Goal: Information Seeking & Learning: Learn about a topic

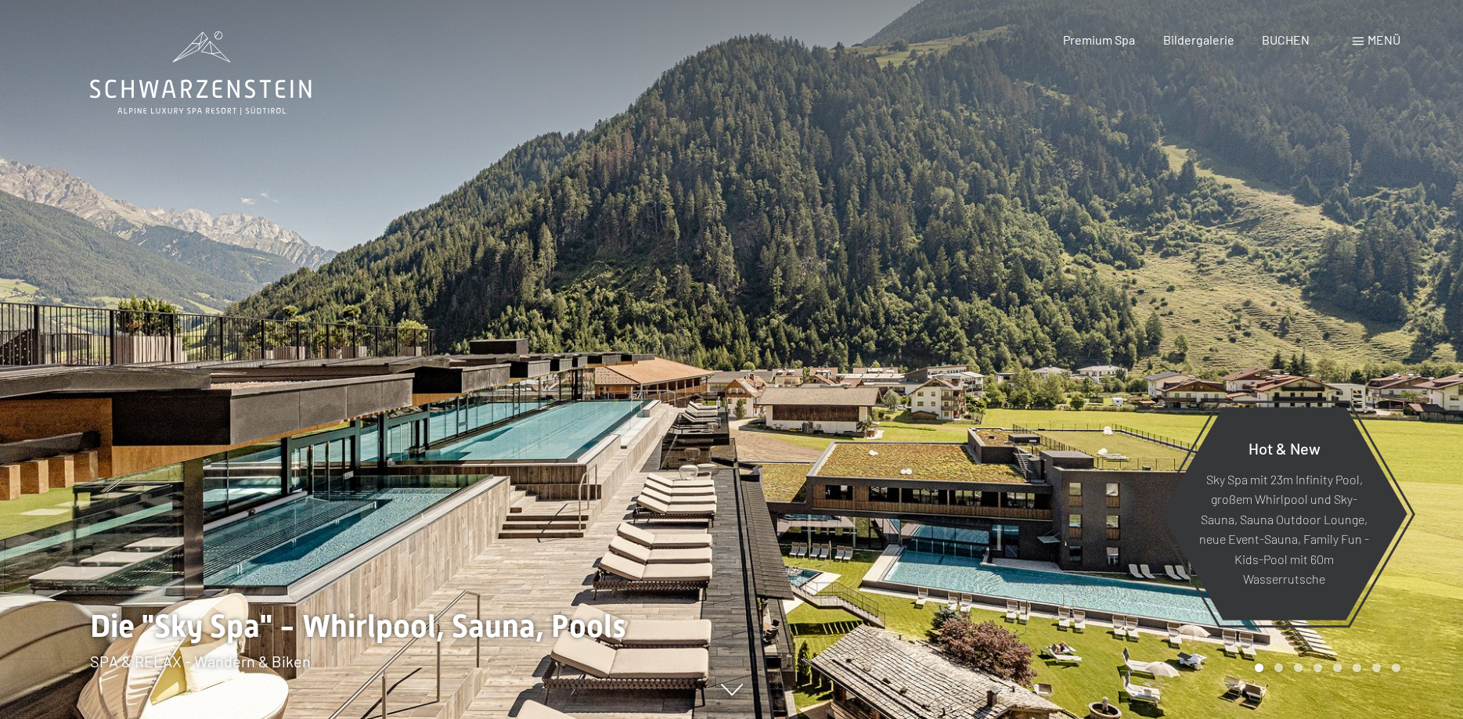
click at [1378, 34] on span "Menü" at bounding box center [1383, 39] width 33 height 15
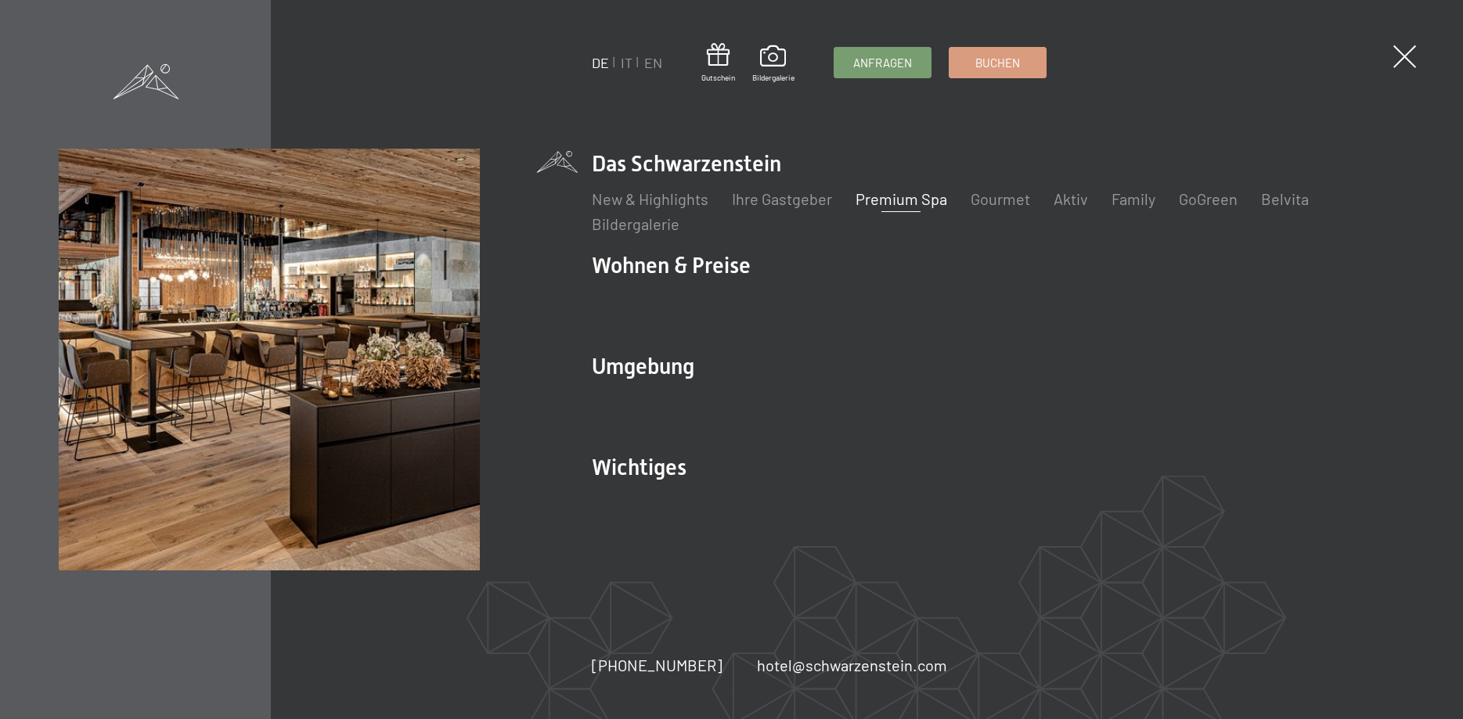
click at [901, 195] on link "Premium Spa" at bounding box center [901, 198] width 92 height 19
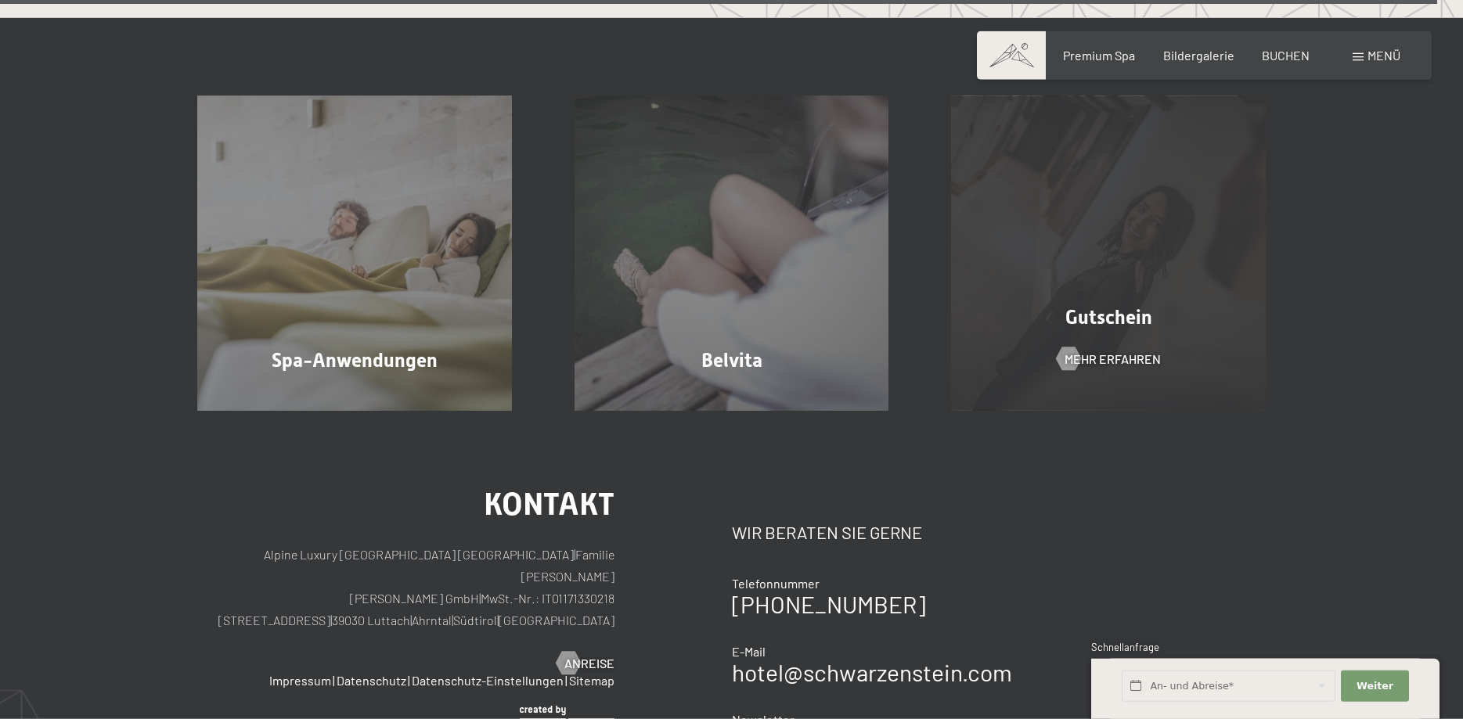
scroll to position [9844, 0]
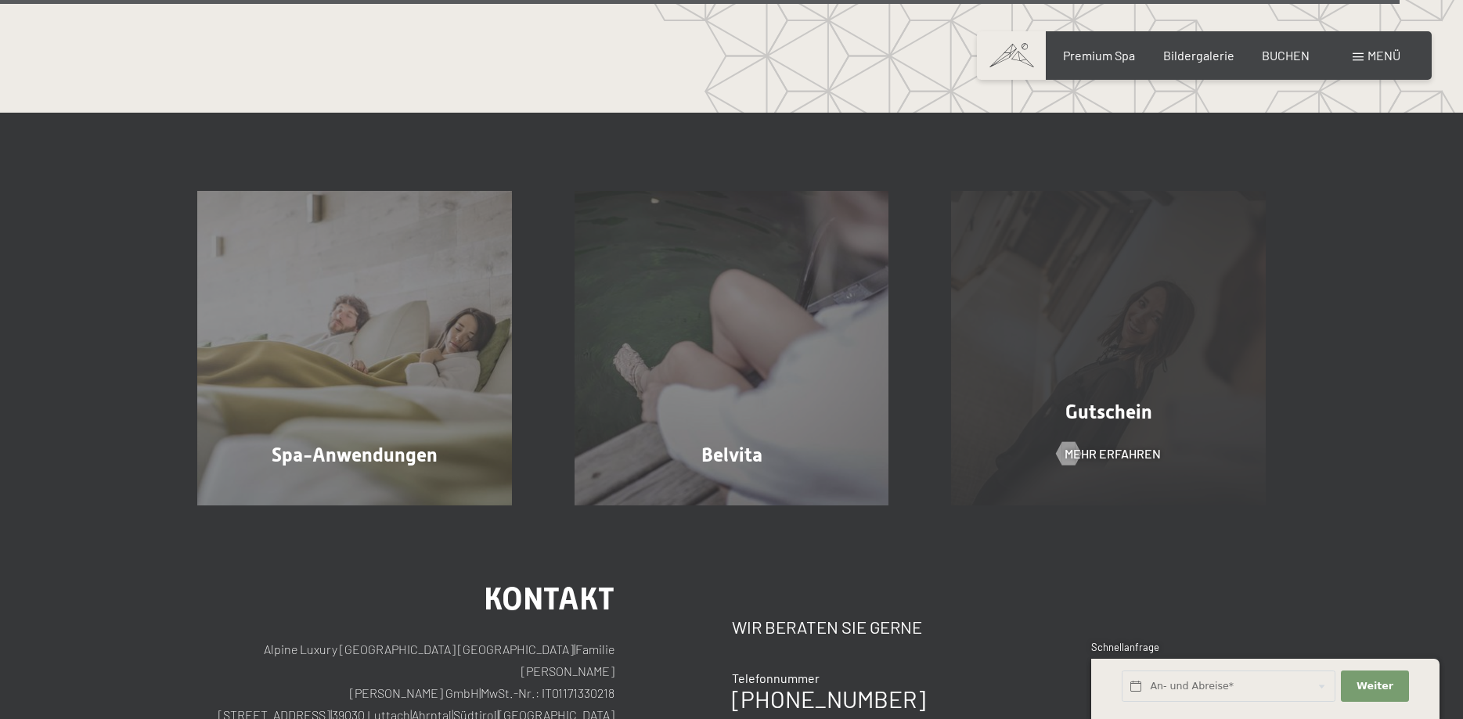
click at [1102, 401] on span "Gutschein" at bounding box center [1108, 412] width 87 height 23
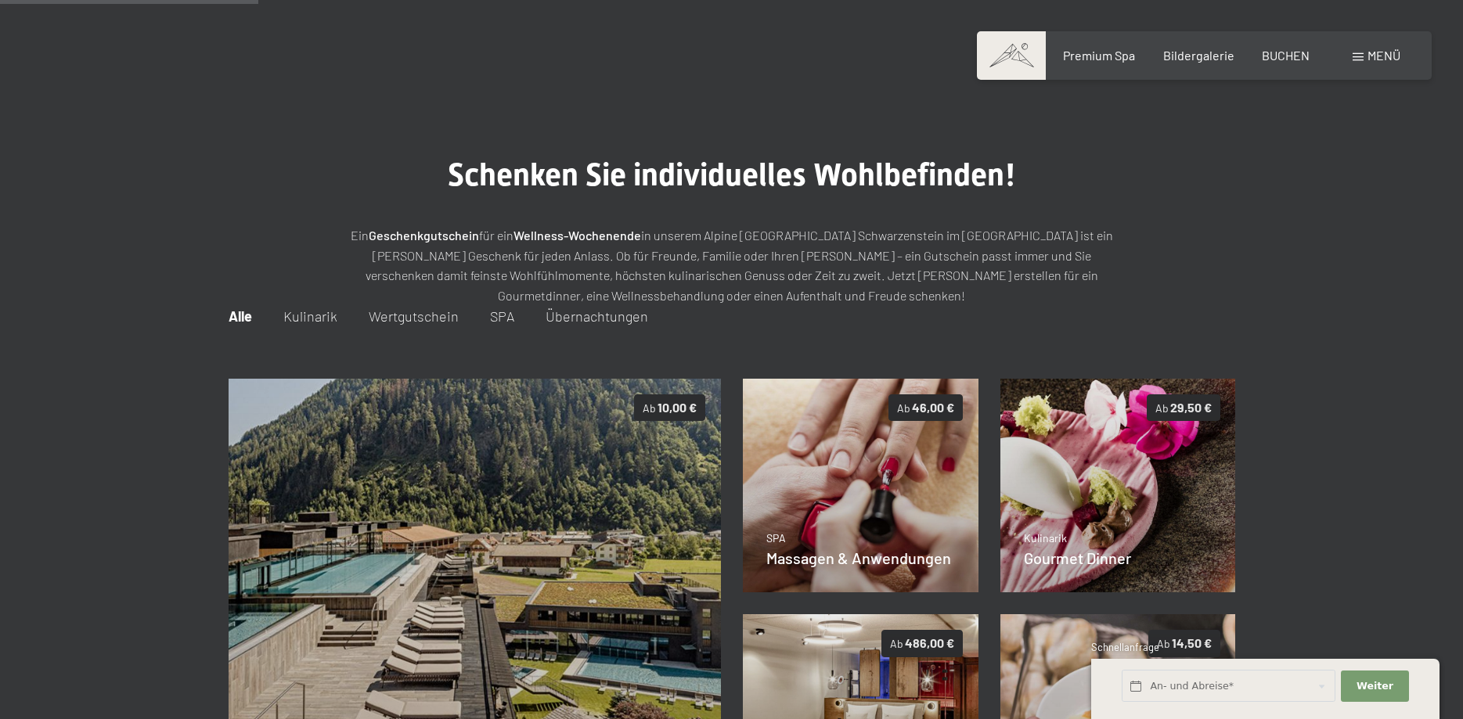
scroll to position [227, 0]
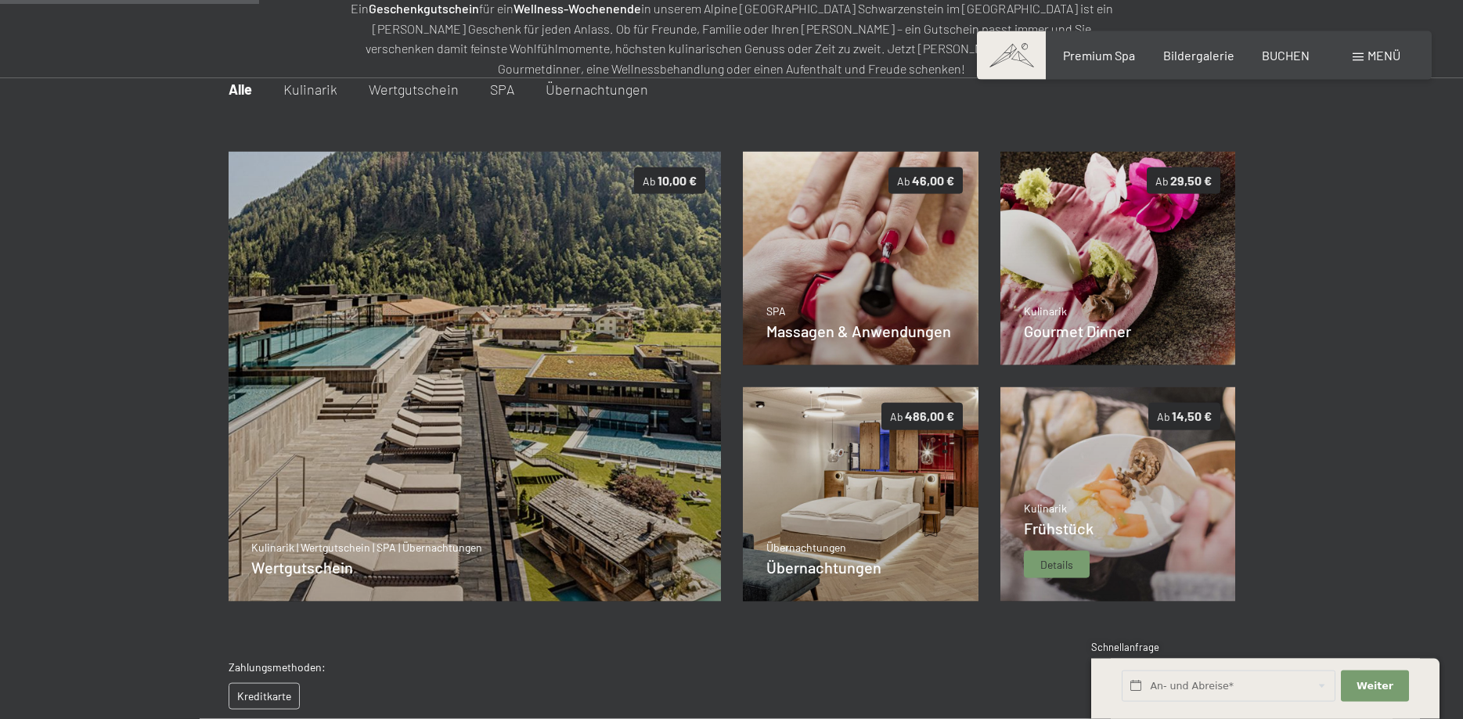
click at [1053, 554] on div "Details" at bounding box center [1057, 565] width 66 height 28
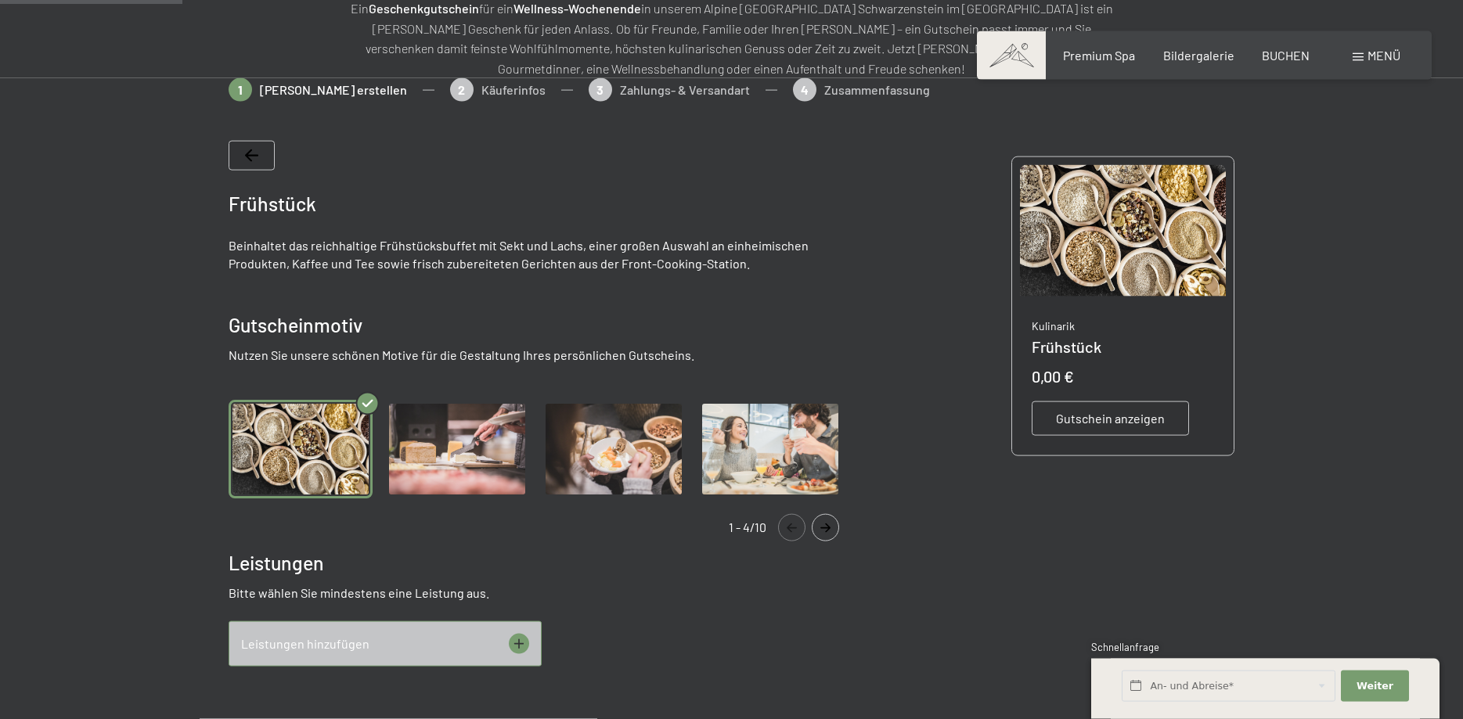
click at [822, 531] on icon "Navigate to next slide" at bounding box center [825, 528] width 26 height 9
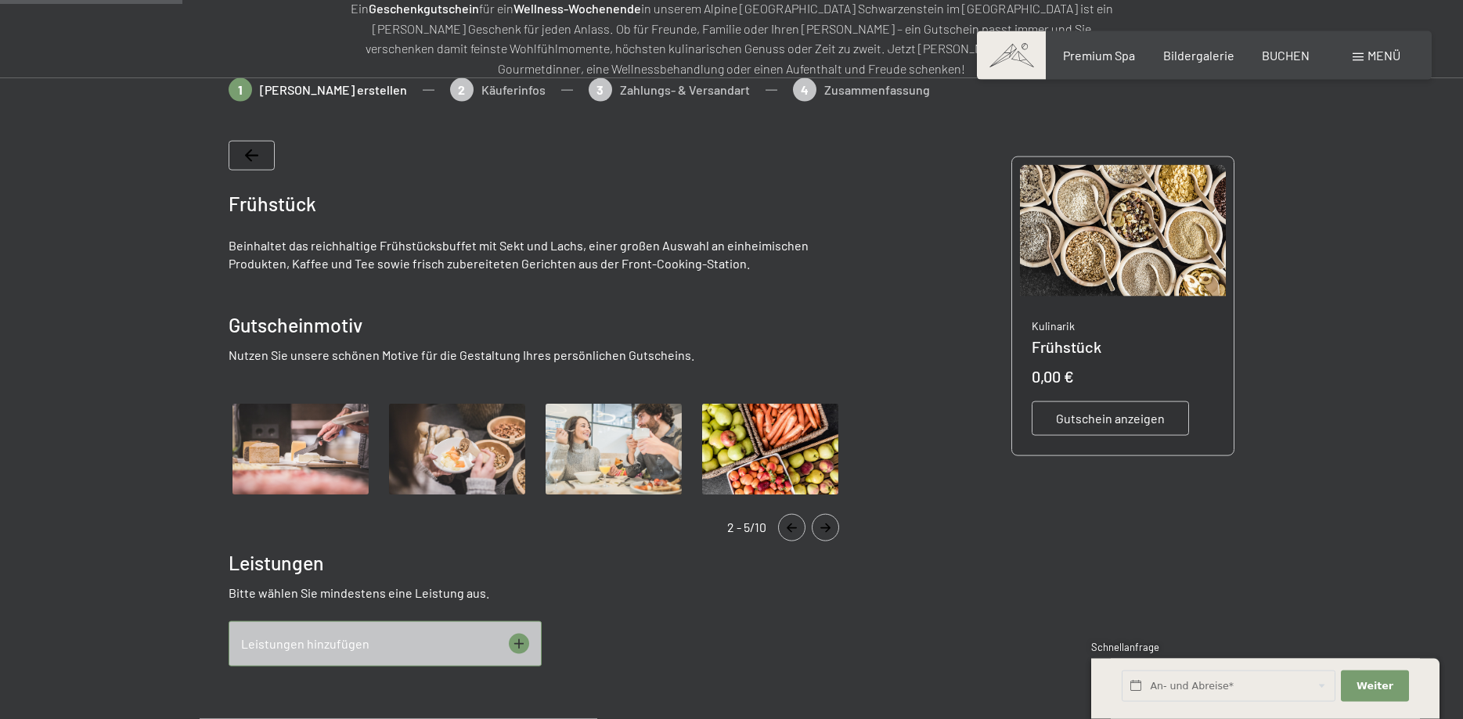
click at [823, 531] on icon "Navigate to next slide" at bounding box center [825, 528] width 26 height 9
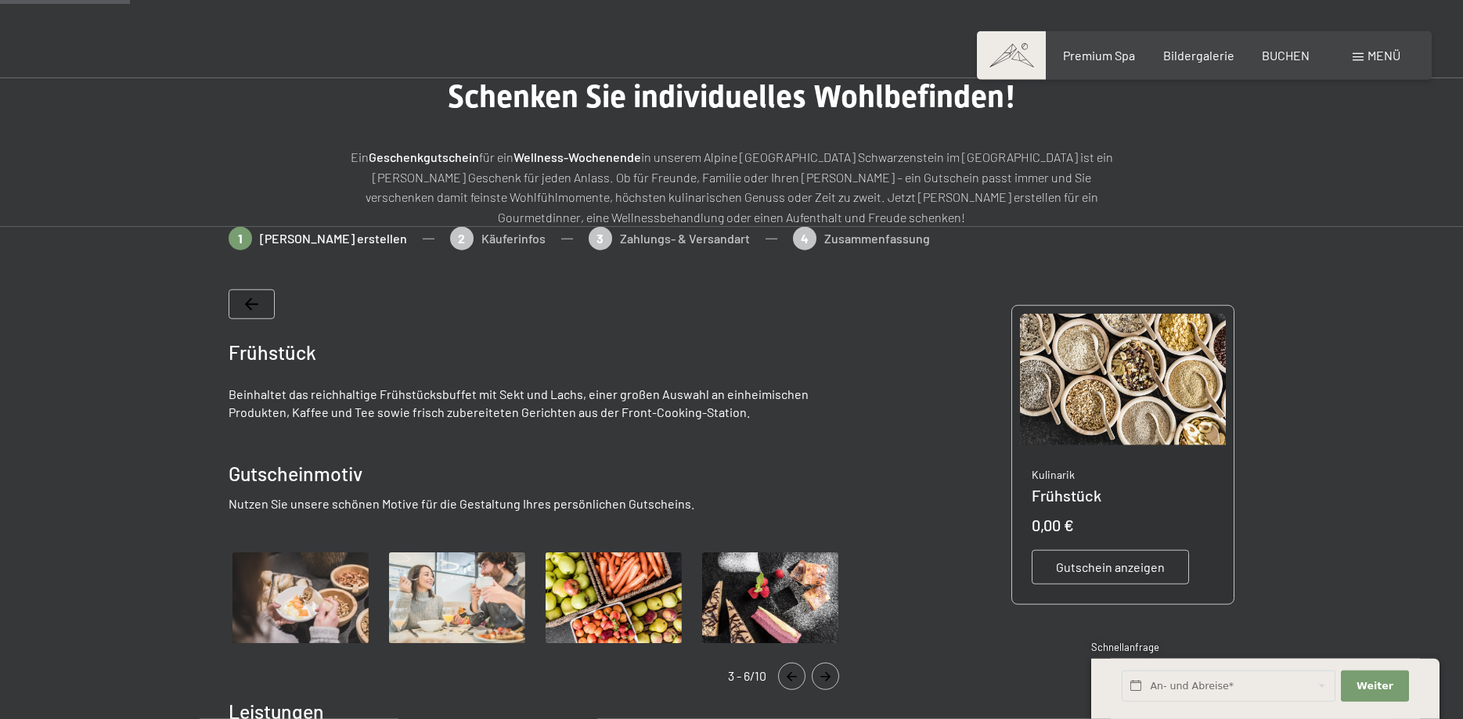
scroll to position [0, 0]
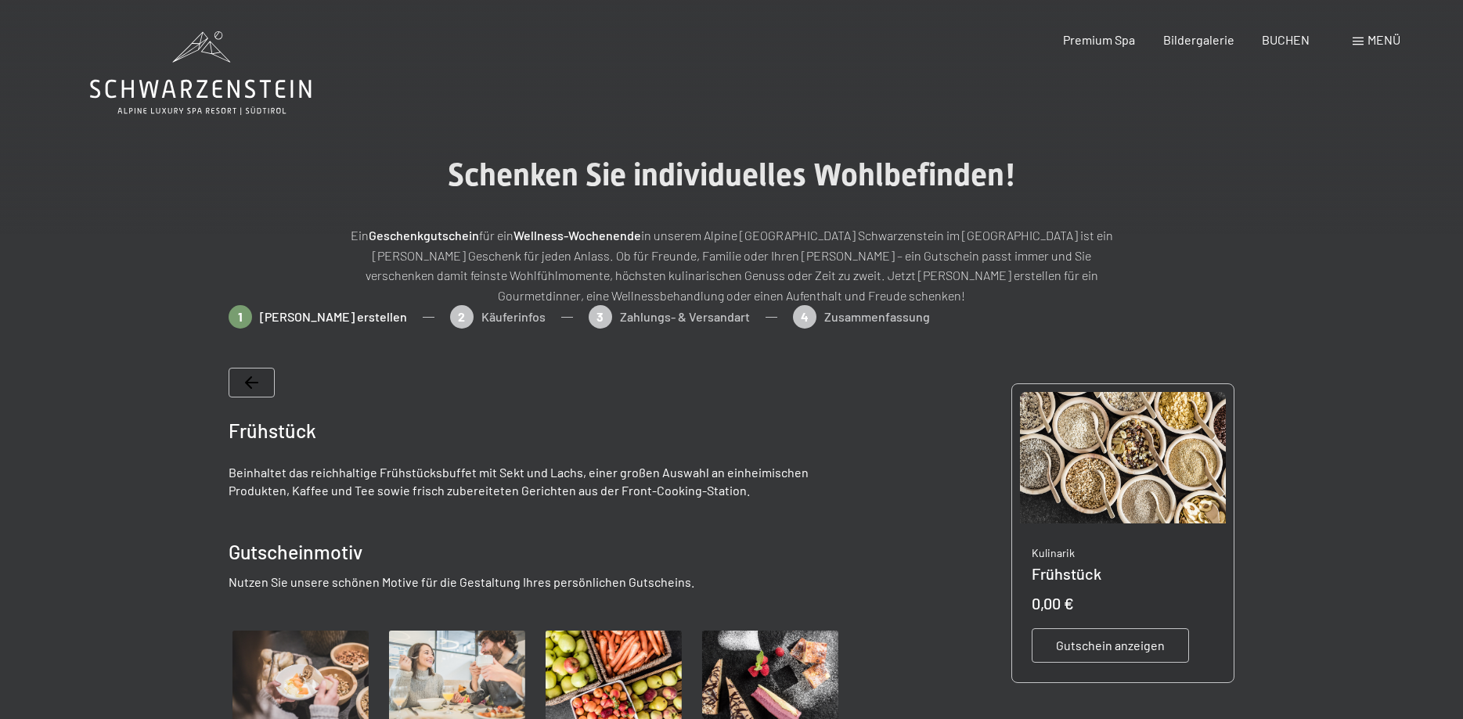
click at [1377, 39] on span "Menü" at bounding box center [1383, 39] width 33 height 15
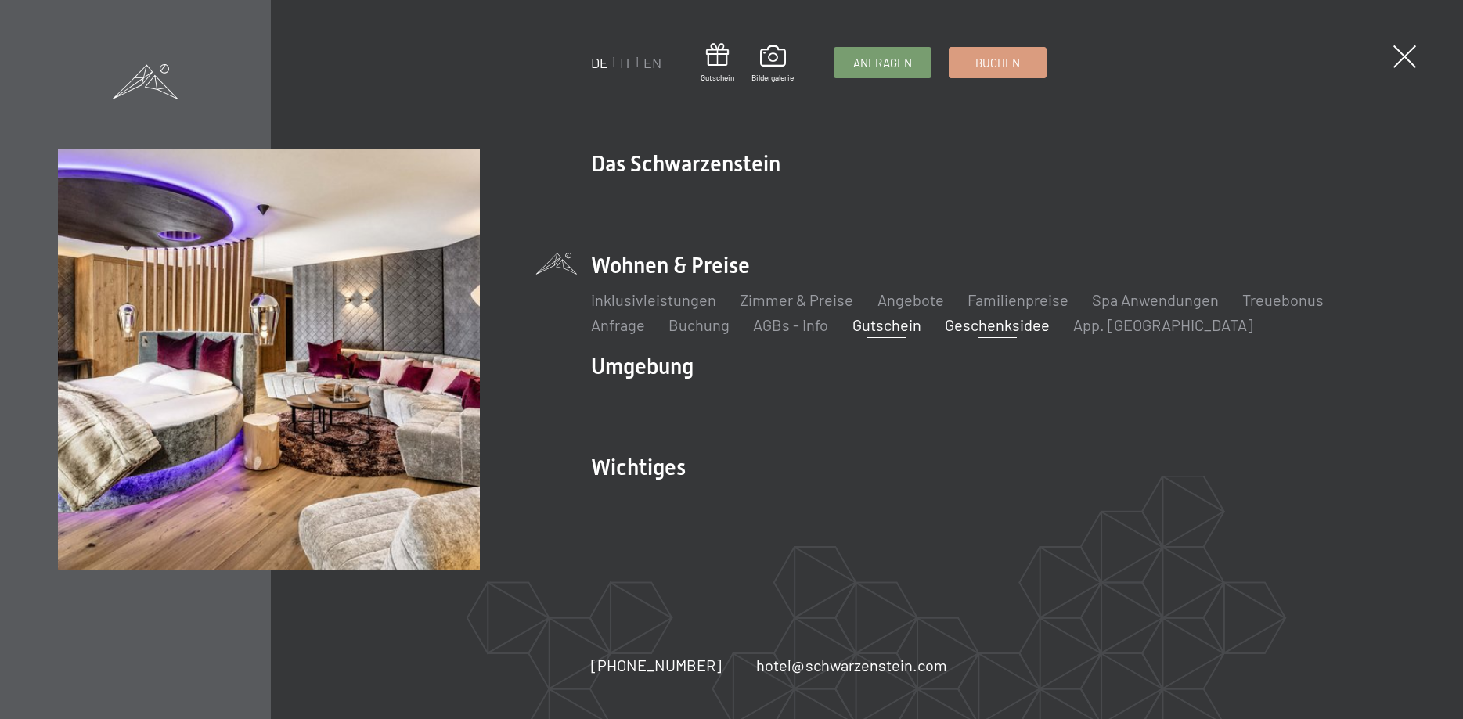
click at [1002, 326] on link "Geschenksidee" at bounding box center [997, 324] width 105 height 19
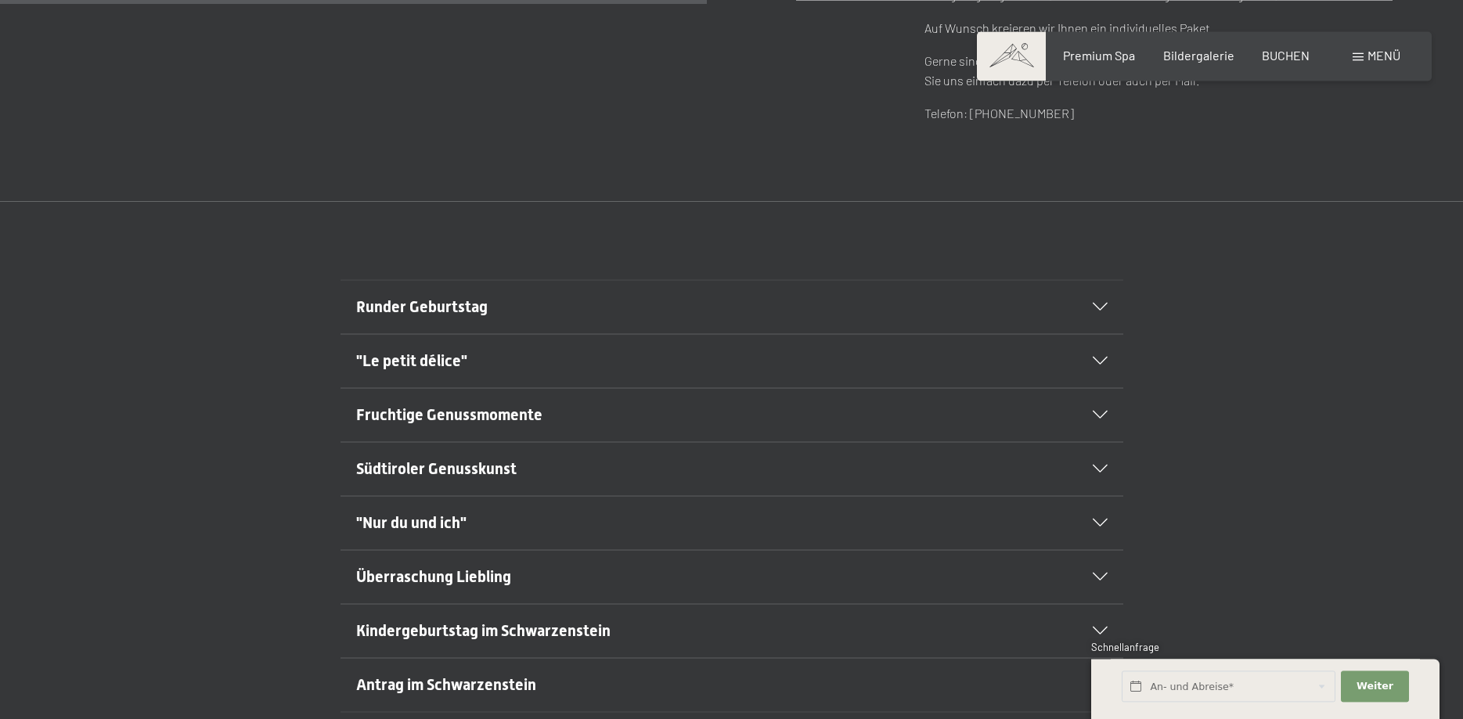
scroll to position [798, 0]
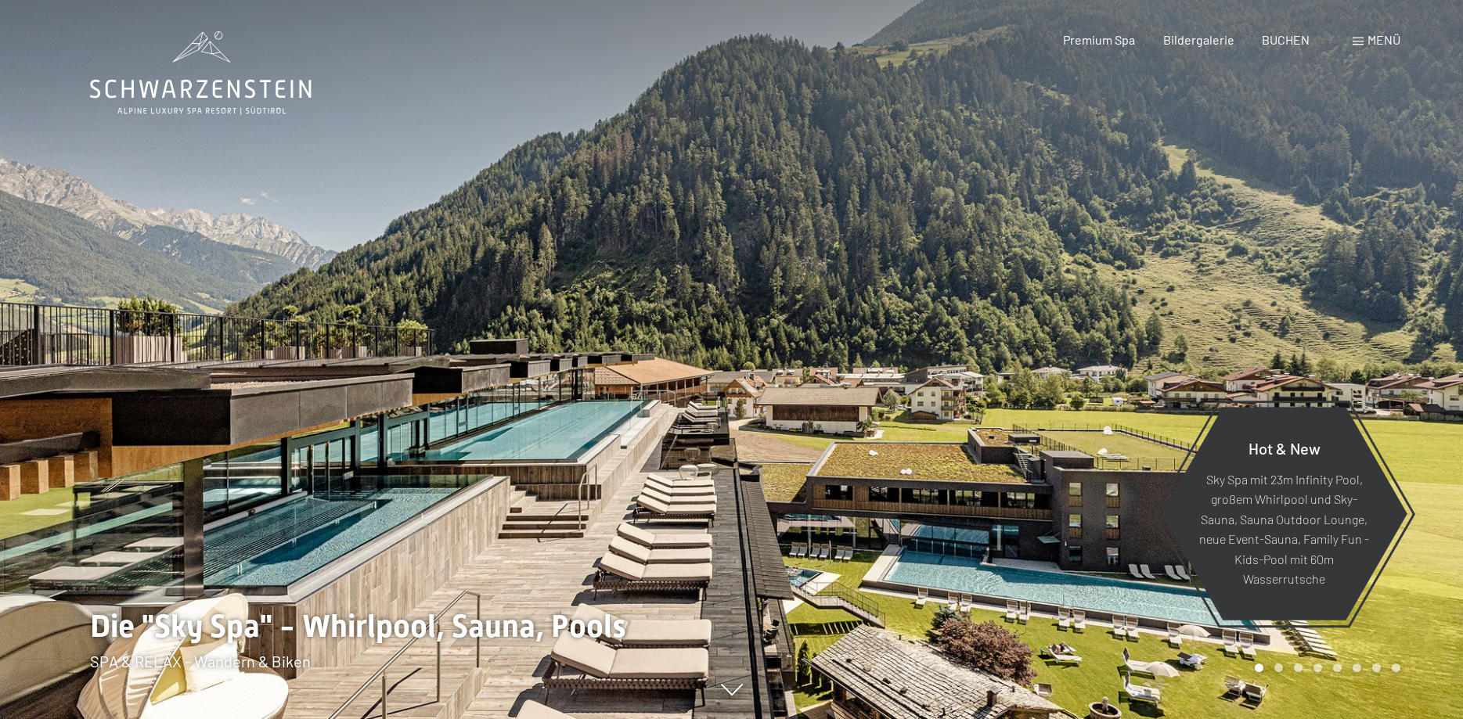
click at [1370, 42] on span "Menü" at bounding box center [1383, 39] width 33 height 15
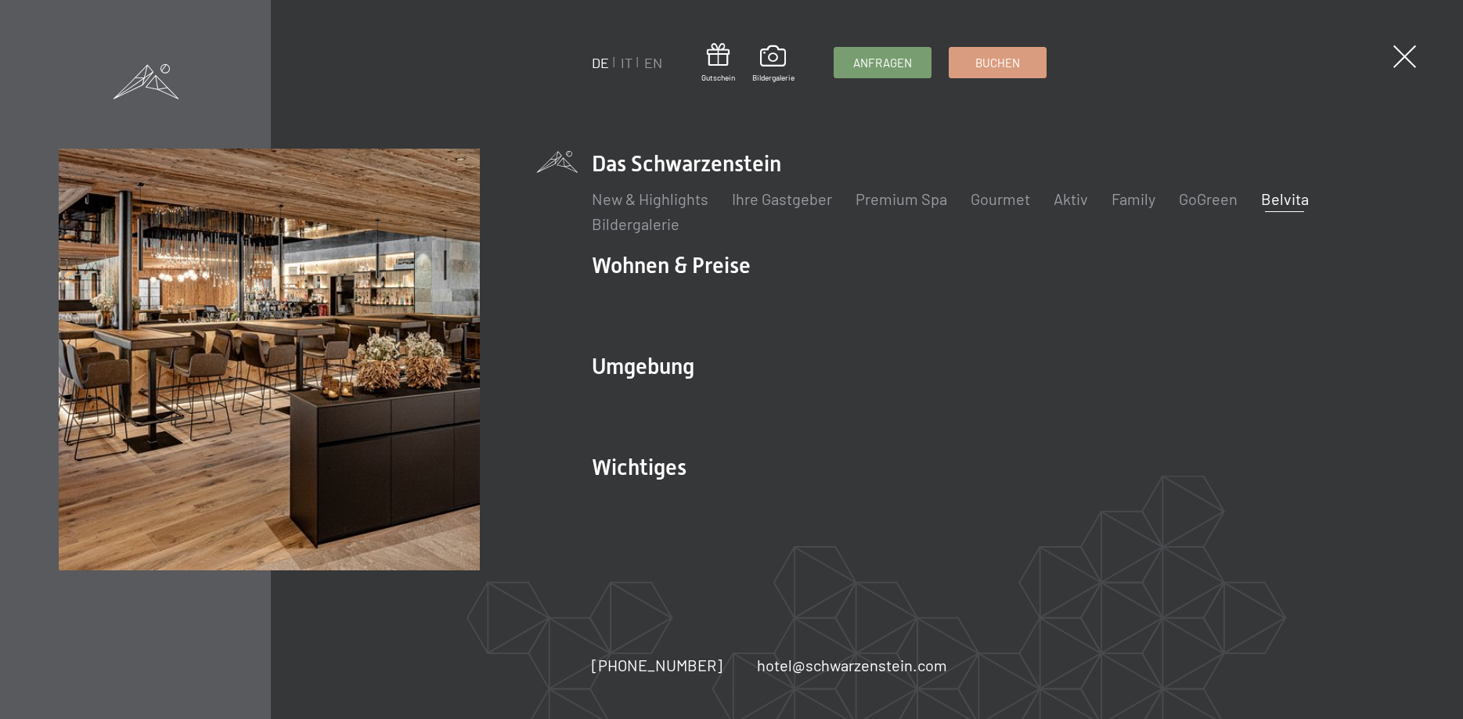
click at [1264, 200] on link "Belvita" at bounding box center [1285, 198] width 48 height 19
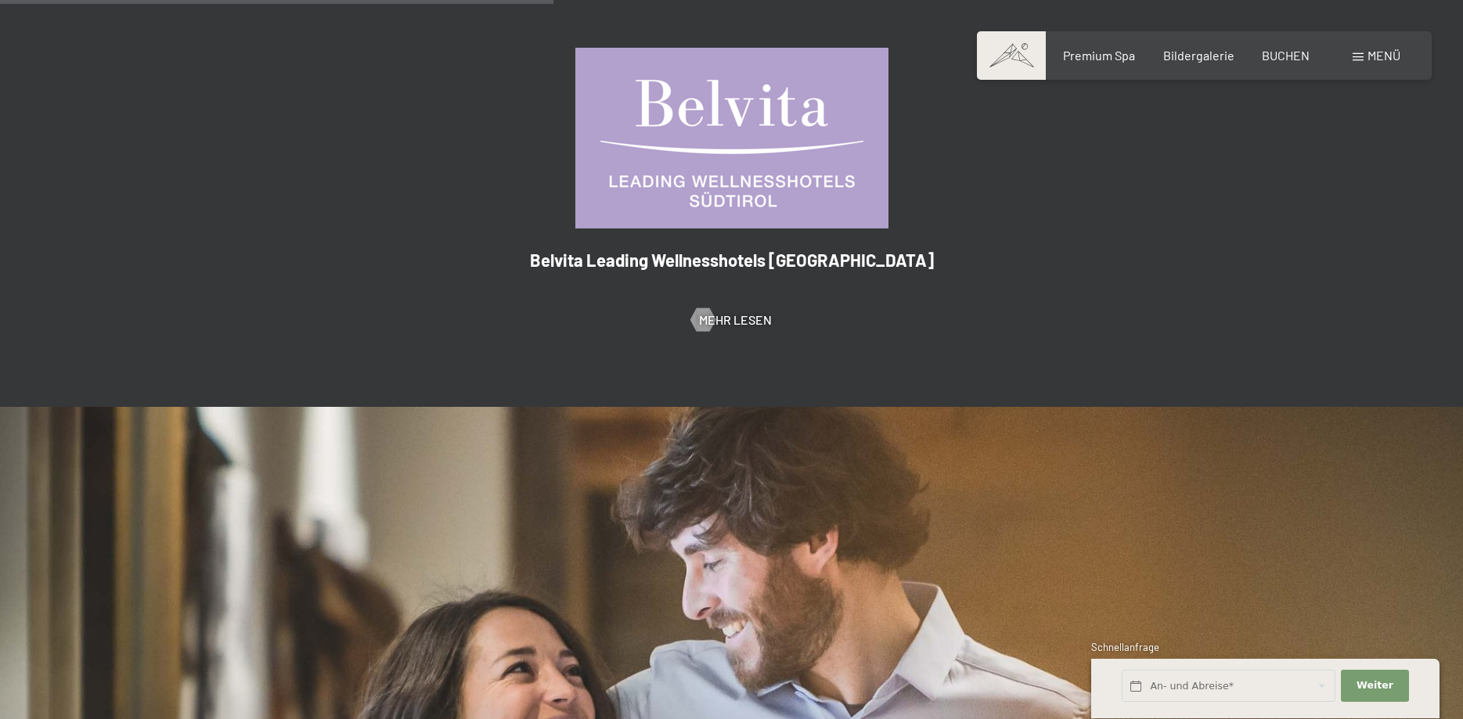
scroll to position [798, 0]
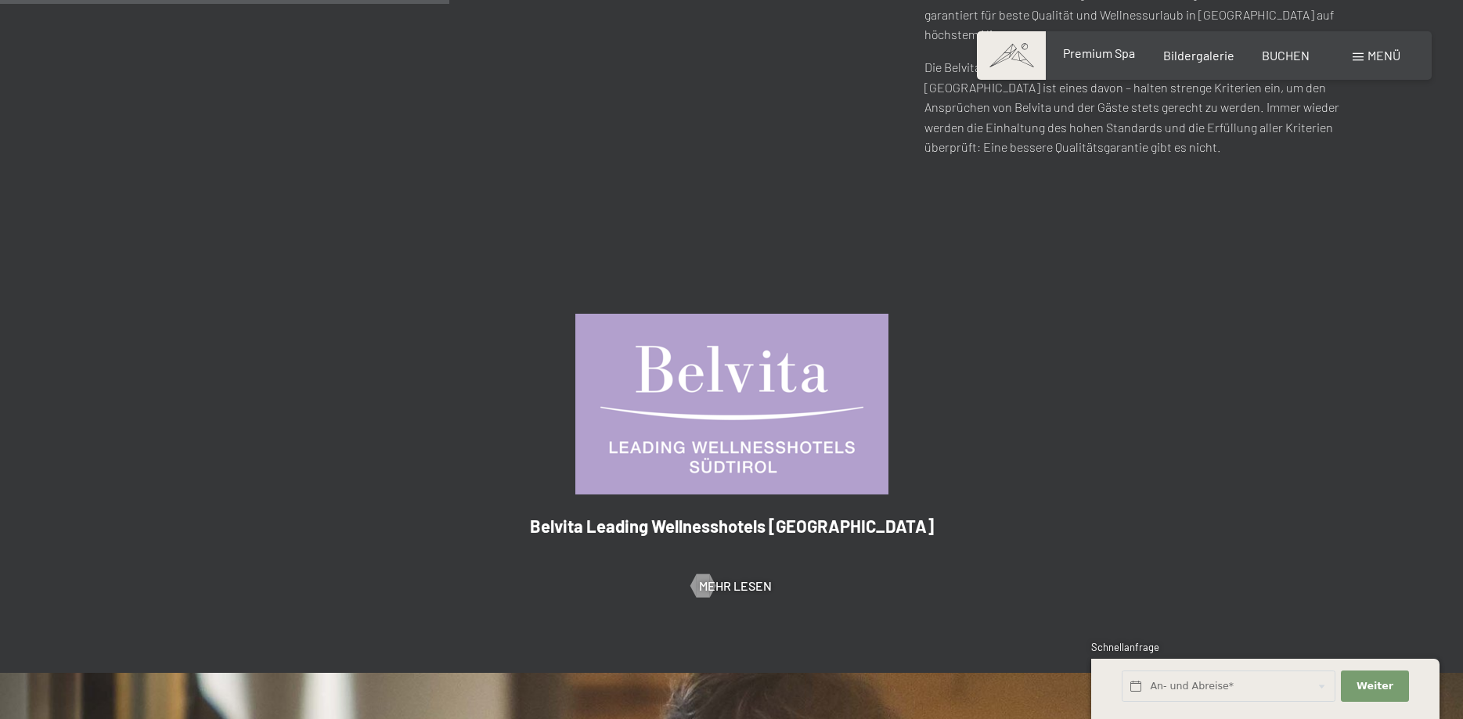
click at [1104, 46] on span "Premium Spa" at bounding box center [1099, 52] width 72 height 15
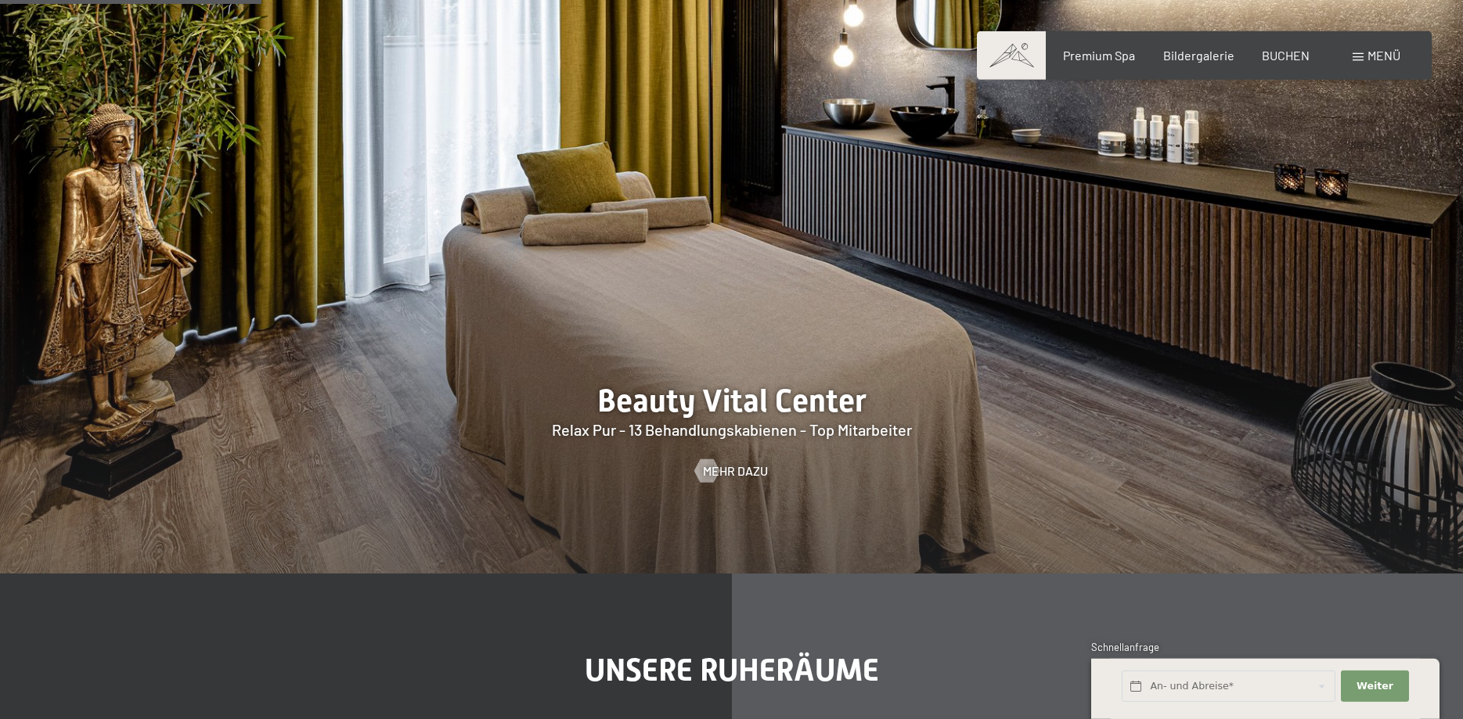
scroll to position [2129, 0]
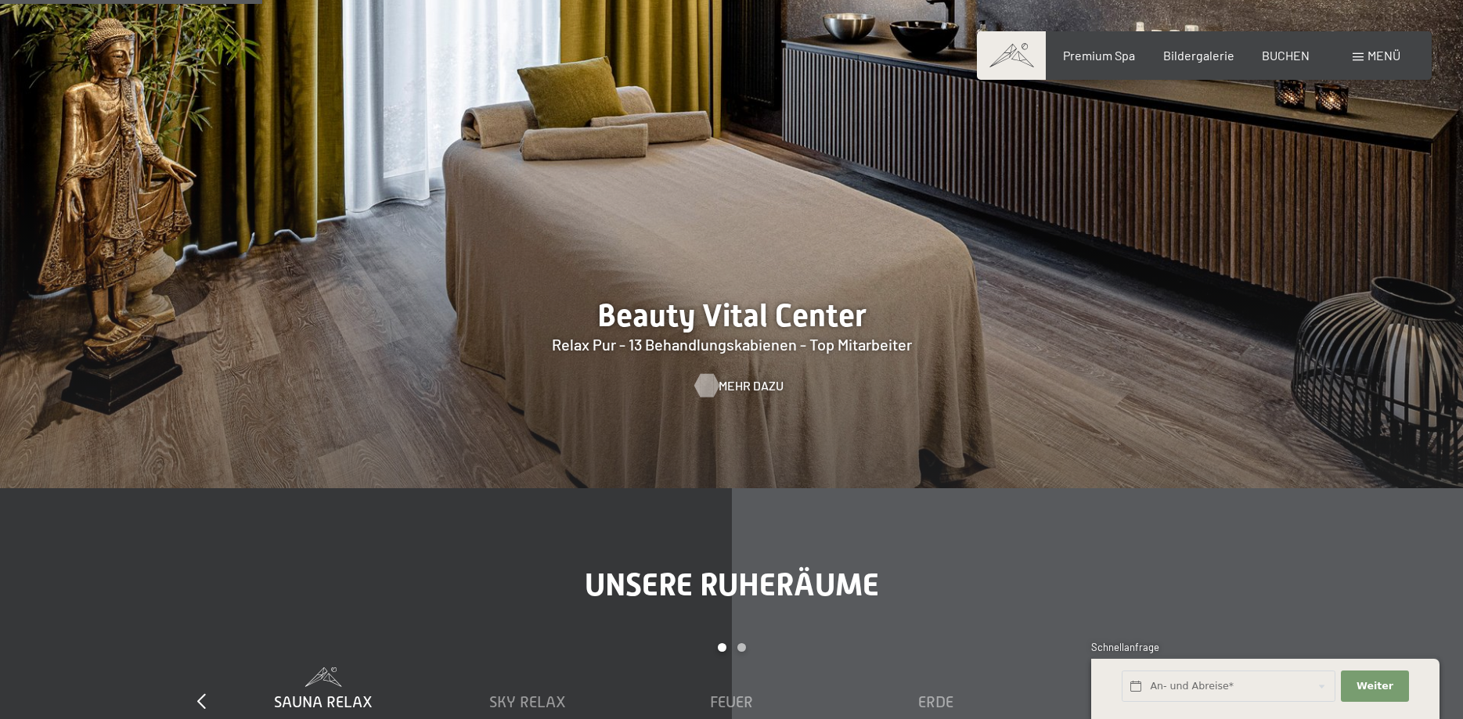
click at [703, 374] on div at bounding box center [706, 385] width 13 height 23
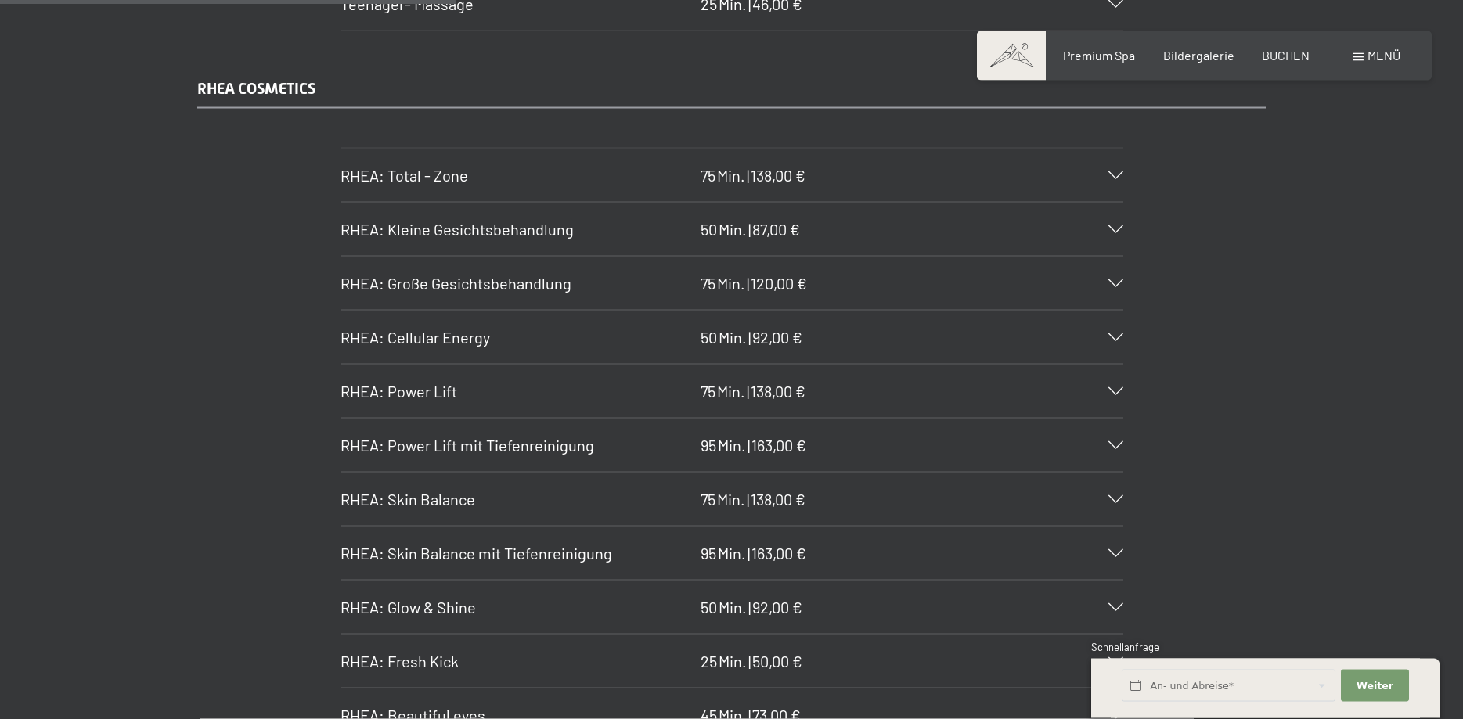
scroll to position [3991, 0]
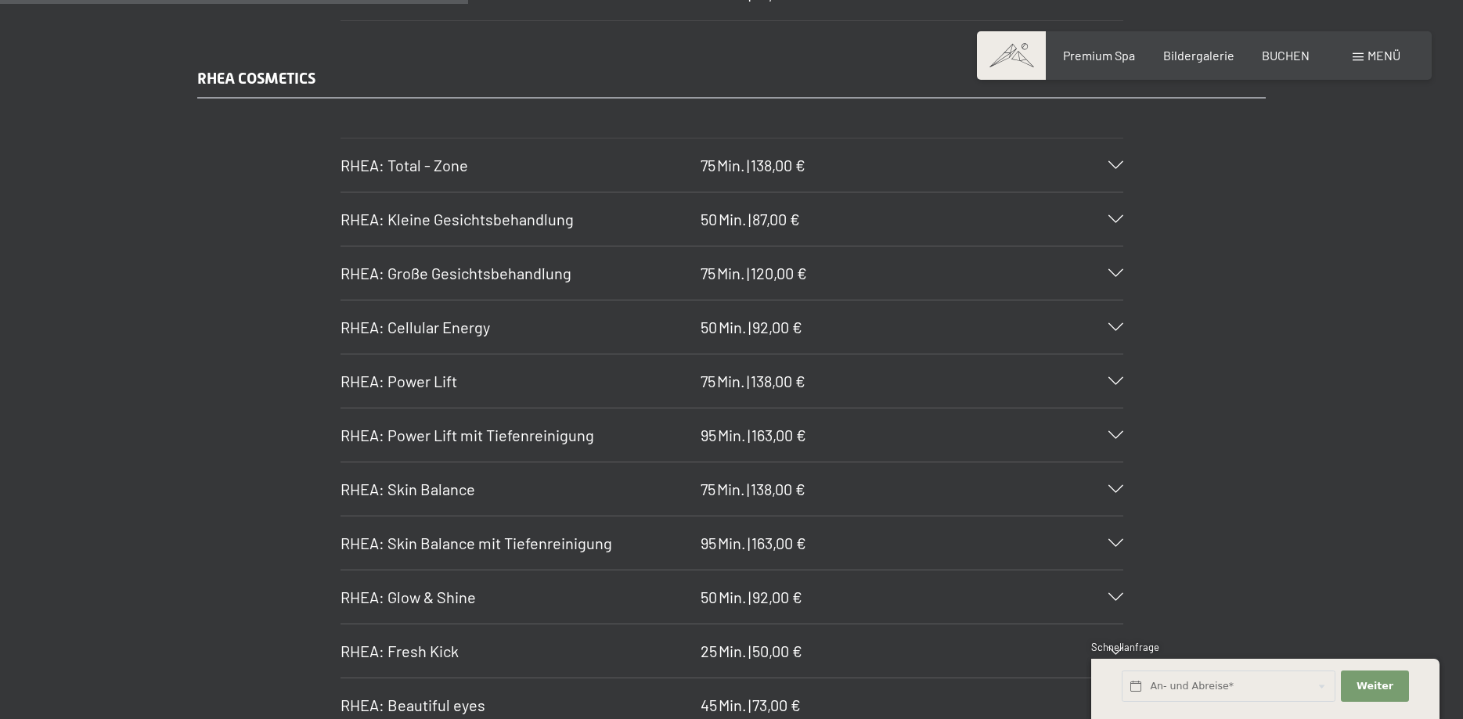
click at [1116, 216] on icon at bounding box center [1115, 219] width 15 height 8
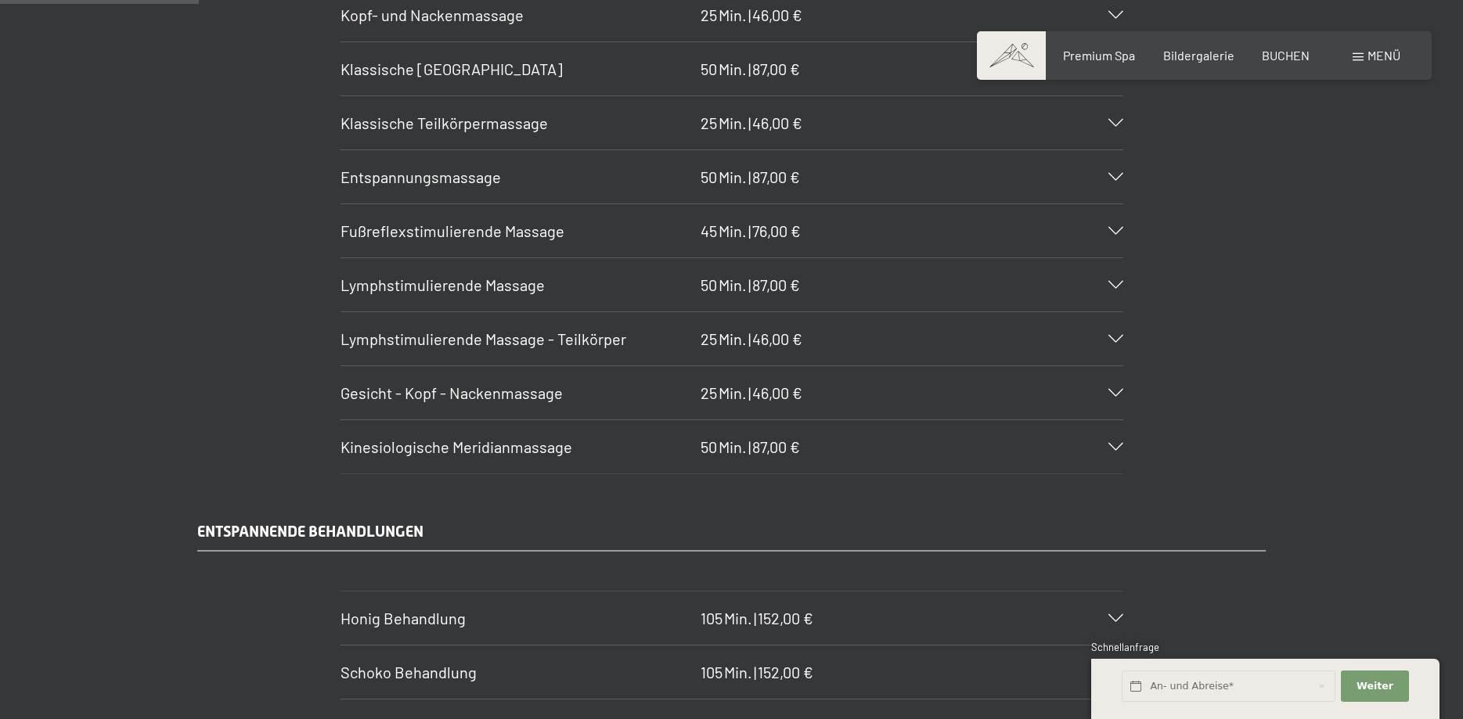
scroll to position [1596, 0]
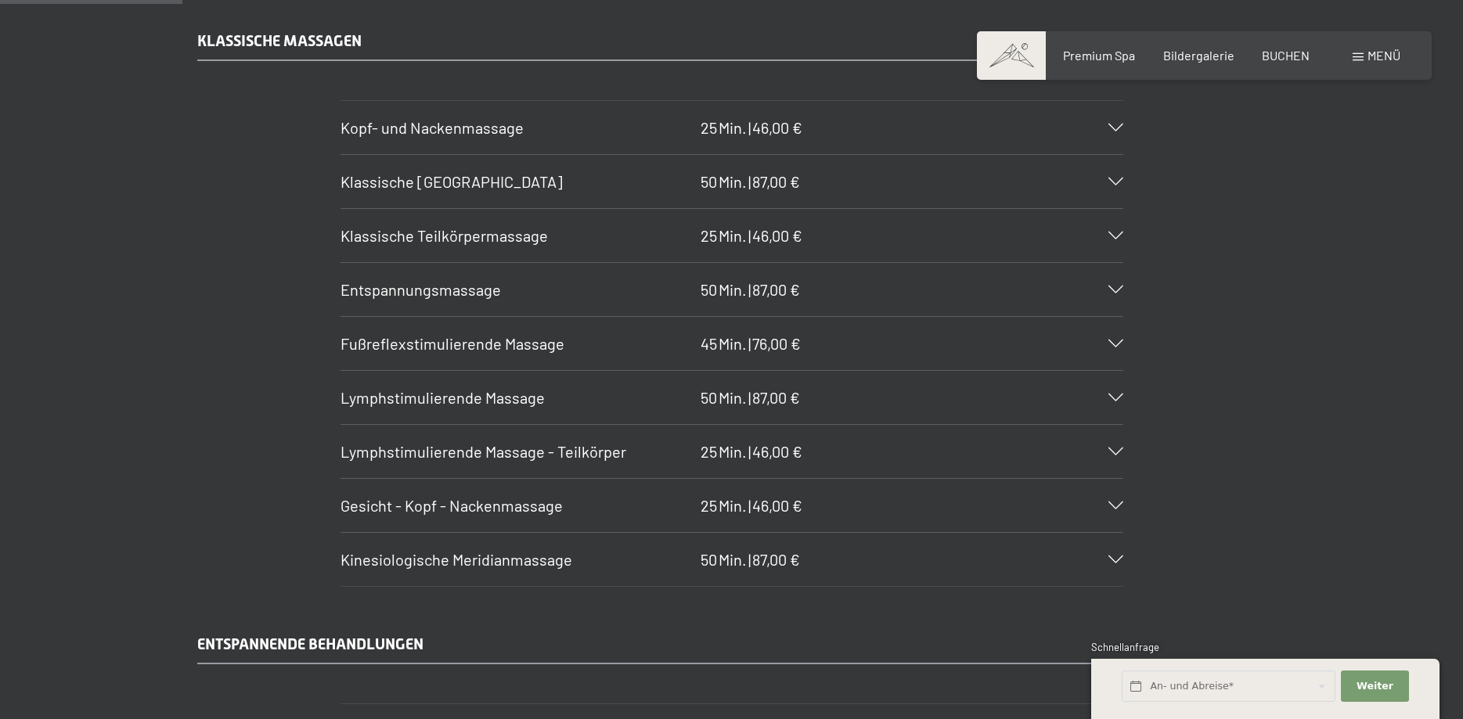
click at [1115, 289] on icon at bounding box center [1115, 290] width 15 height 8
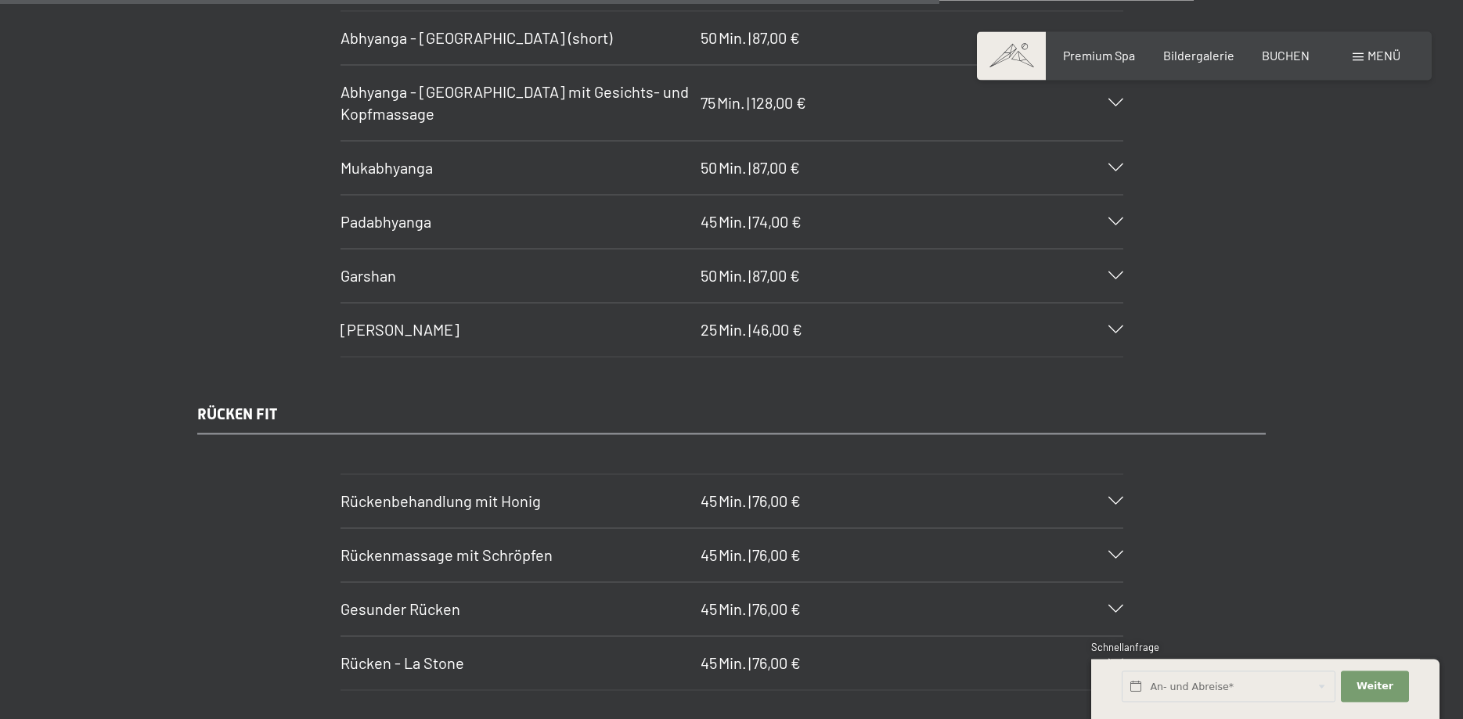
scroll to position [8514, 0]
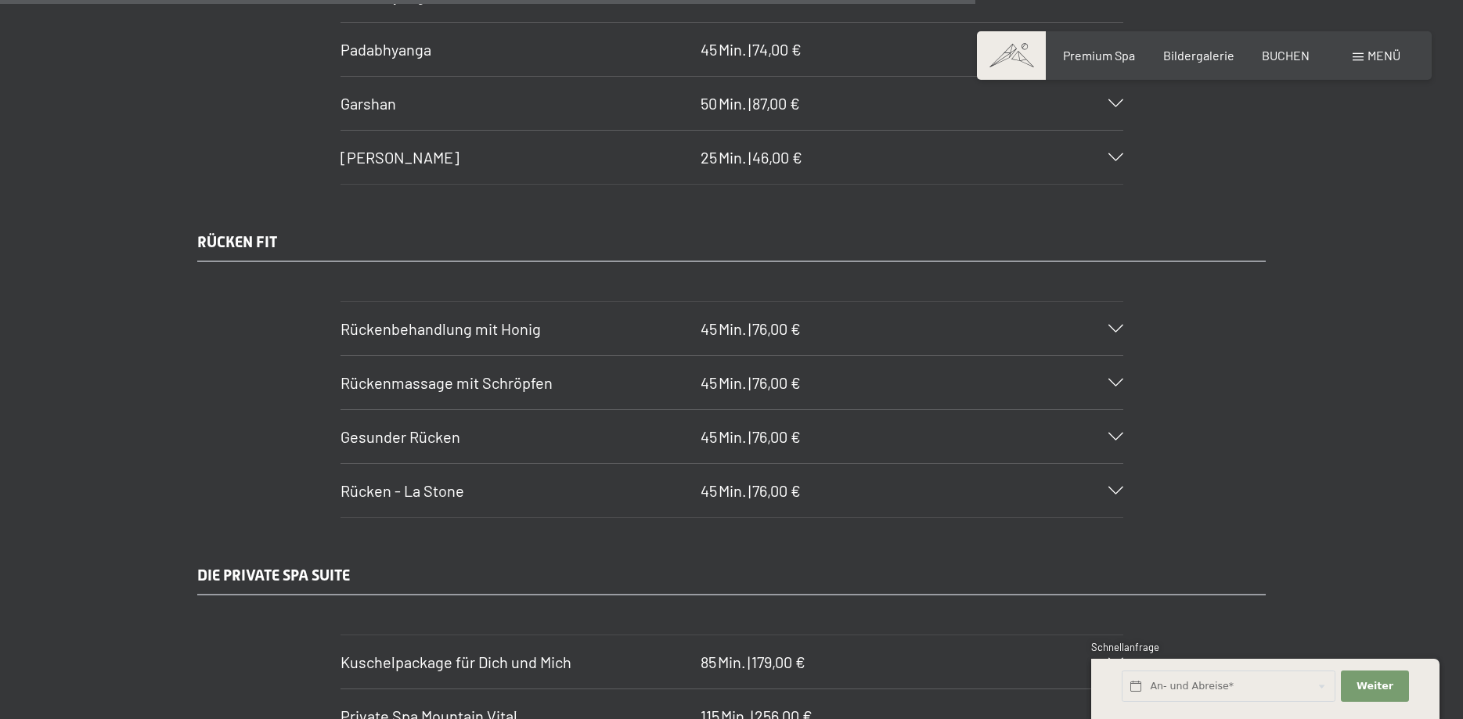
click at [1110, 441] on icon at bounding box center [1115, 437] width 15 height 8
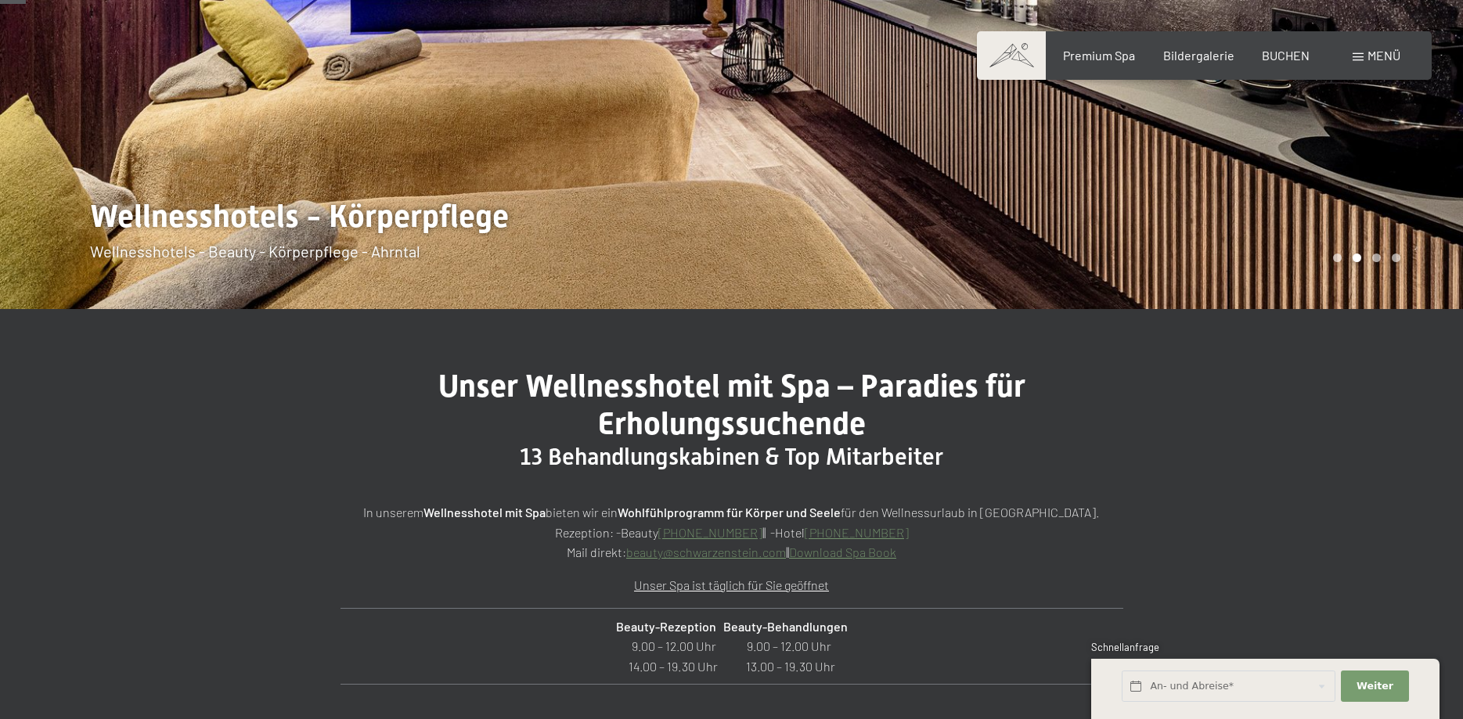
scroll to position [0, 0]
